Goal: Task Accomplishment & Management: Use online tool/utility

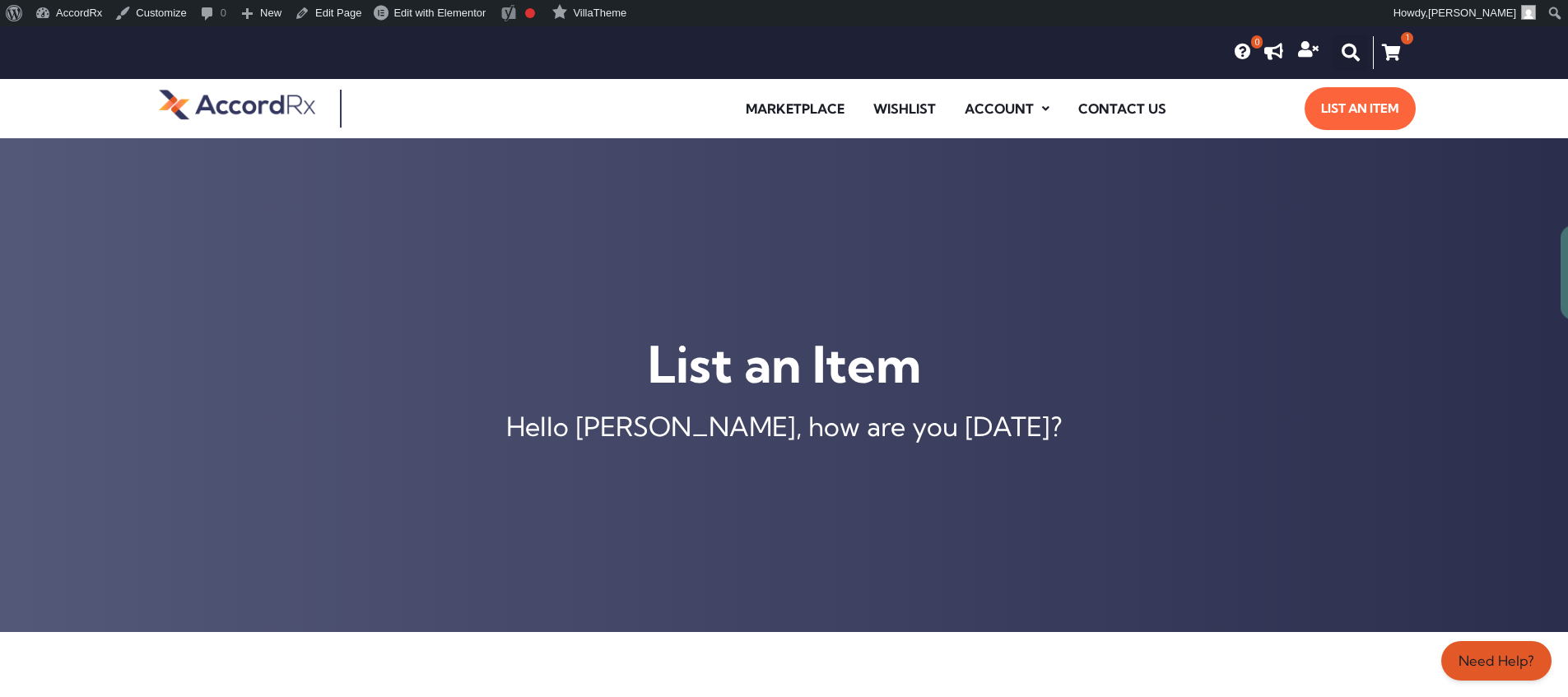
scroll to position [652, 0]
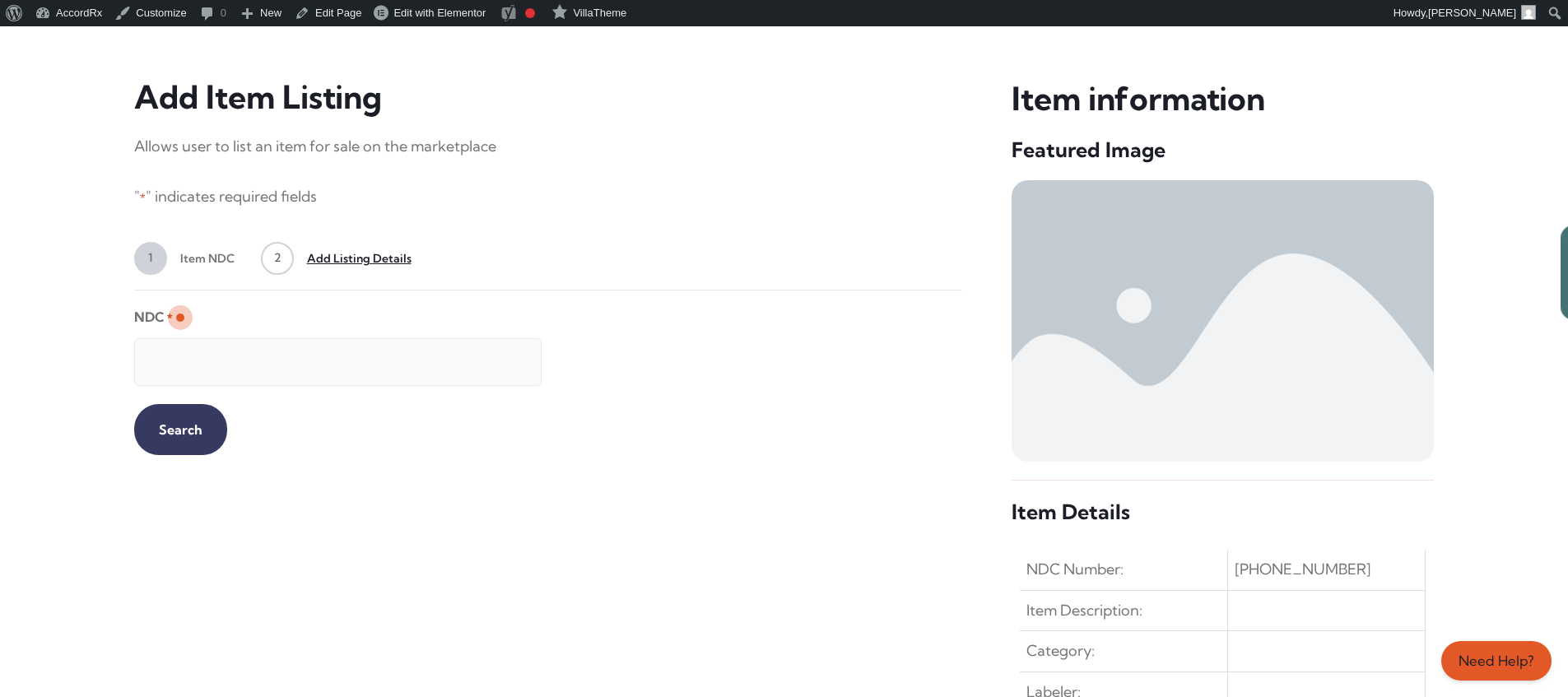
click at [323, 354] on input "NDC *" at bounding box center [338, 362] width 408 height 48
type input "99207046730"
click at [167, 428] on input "Search" at bounding box center [181, 429] width 93 height 51
